Goal: Information Seeking & Learning: Learn about a topic

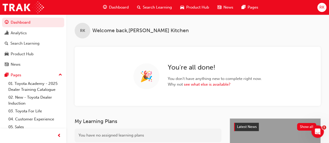
click at [156, 5] on span "Search Learning" at bounding box center [157, 7] width 29 height 6
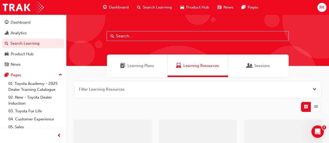
click at [145, 34] on input "text" at bounding box center [198, 36] width 182 height 10
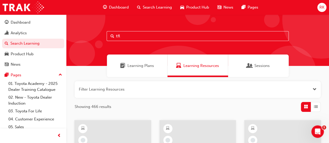
type input "tfl"
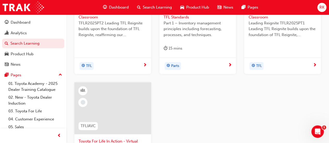
scroll to position [208, 0]
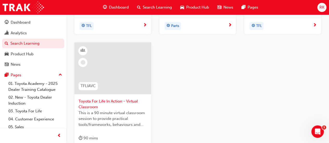
click at [90, 105] on span "Toyota For Life In Action - Virtual Classroom" at bounding box center [113, 105] width 68 height 12
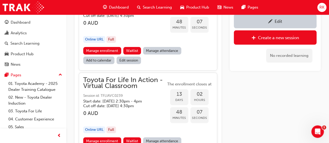
scroll to position [3016, 0]
